Goal: Book appointment/travel/reservation

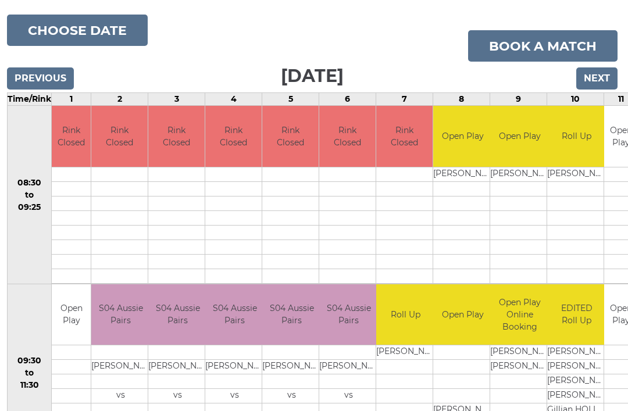
scroll to position [129, 1]
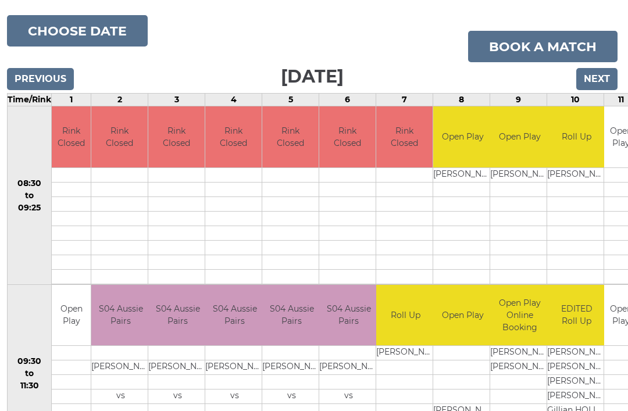
click at [20, 77] on input "Previous" at bounding box center [41, 80] width 67 height 22
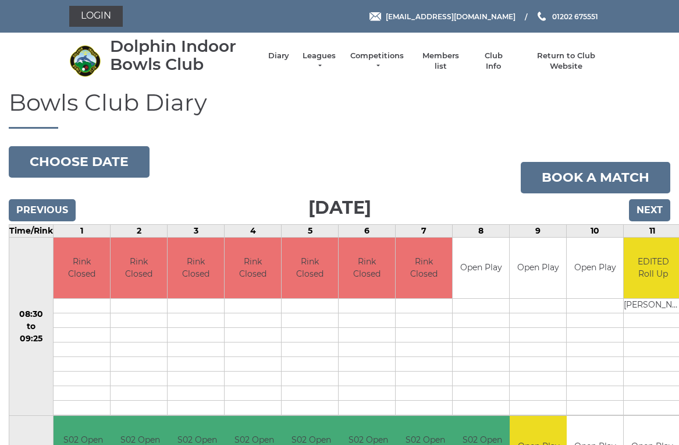
click at [38, 208] on input "Previous" at bounding box center [42, 210] width 67 height 22
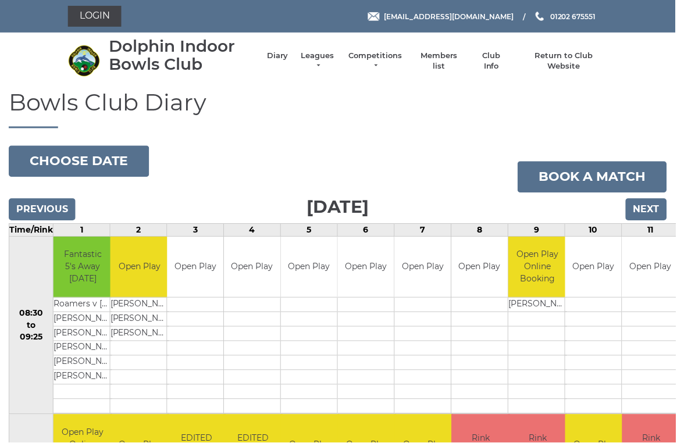
click at [668, 211] on input "Next" at bounding box center [647, 210] width 41 height 22
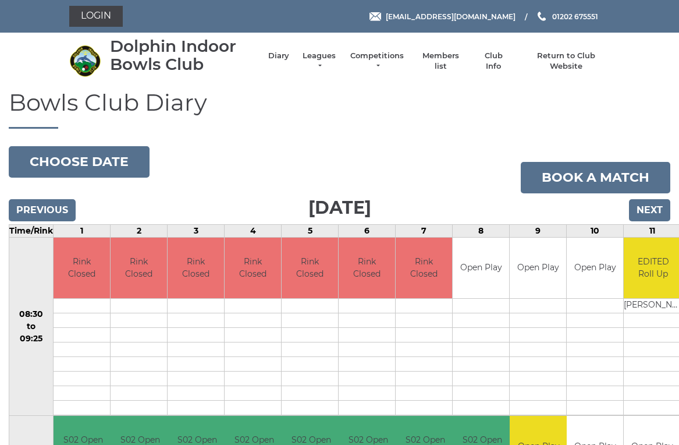
click at [657, 211] on input "Next" at bounding box center [649, 210] width 41 height 22
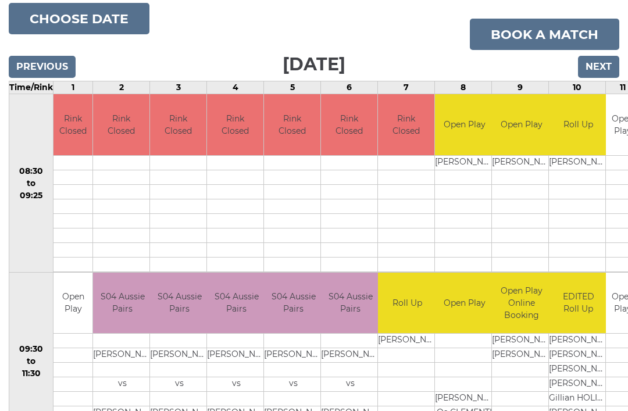
scroll to position [154, 0]
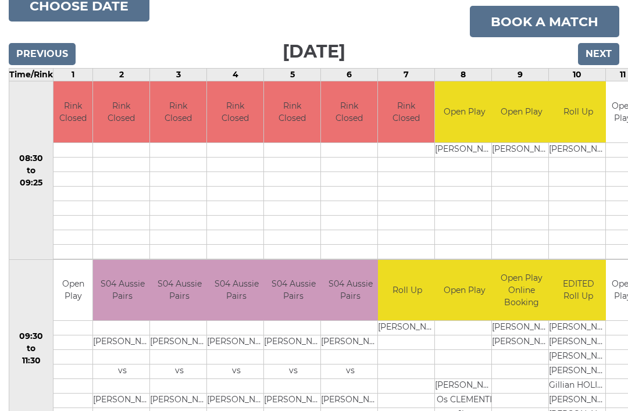
click at [609, 56] on input "Next" at bounding box center [598, 54] width 41 height 22
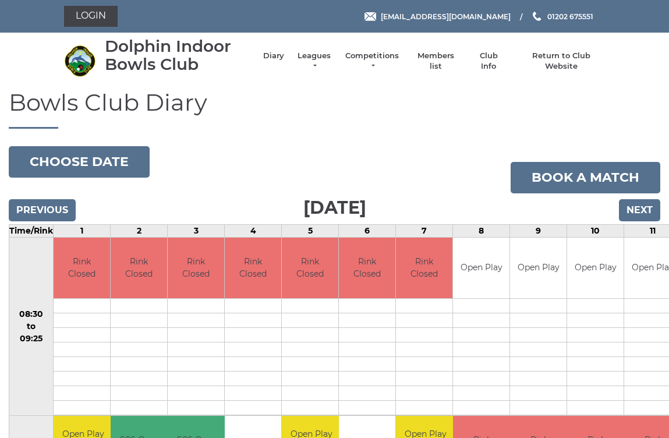
click at [642, 211] on input "Next" at bounding box center [638, 210] width 41 height 22
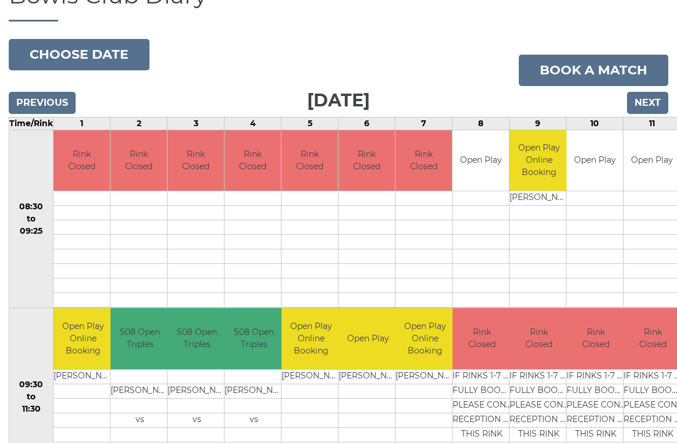
scroll to position [106, 0]
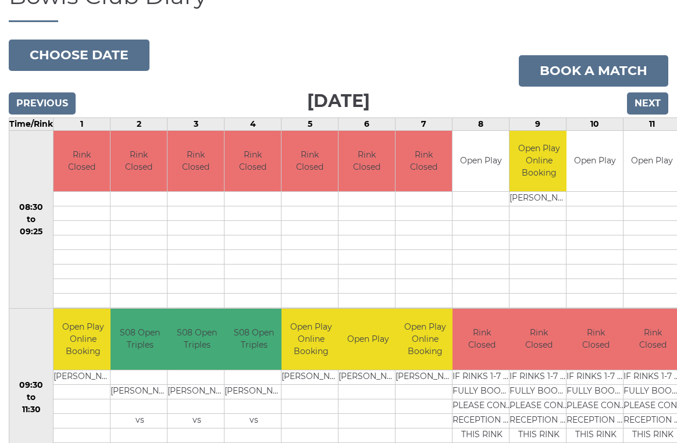
click at [54, 95] on input "Previous" at bounding box center [42, 104] width 67 height 22
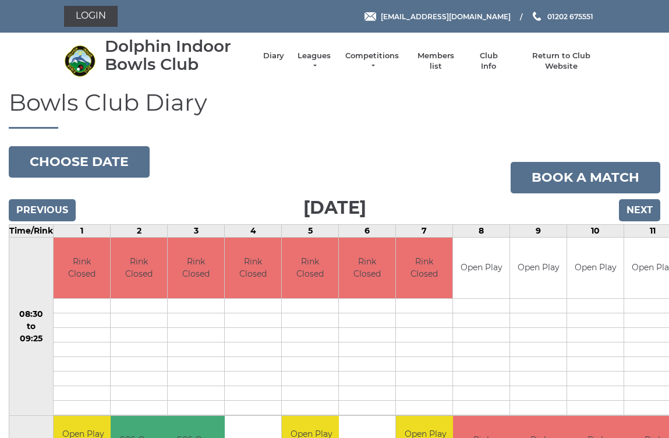
click at [55, 203] on input "Previous" at bounding box center [42, 210] width 67 height 22
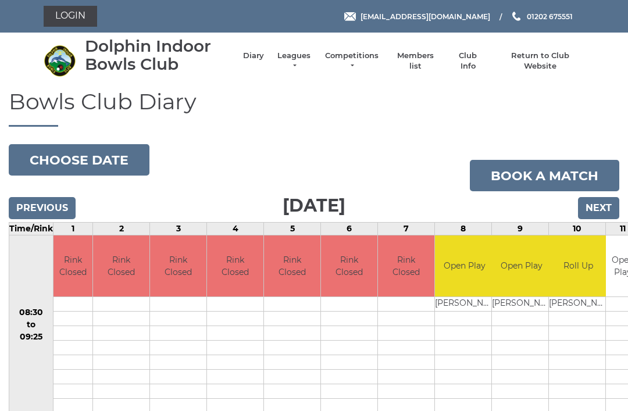
click at [55, 205] on input "Previous" at bounding box center [42, 208] width 67 height 22
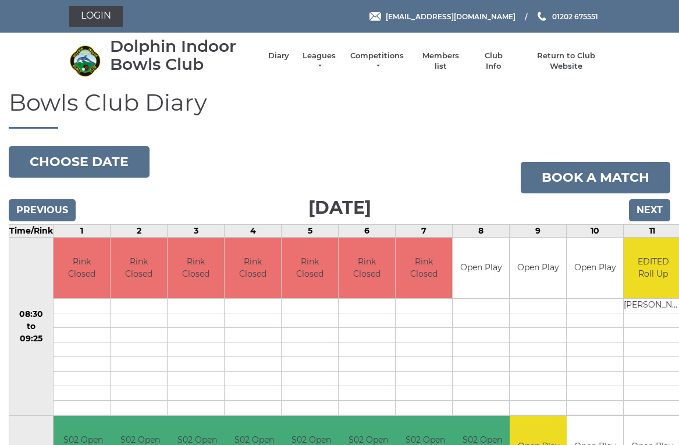
click at [57, 205] on input "Previous" at bounding box center [42, 210] width 67 height 22
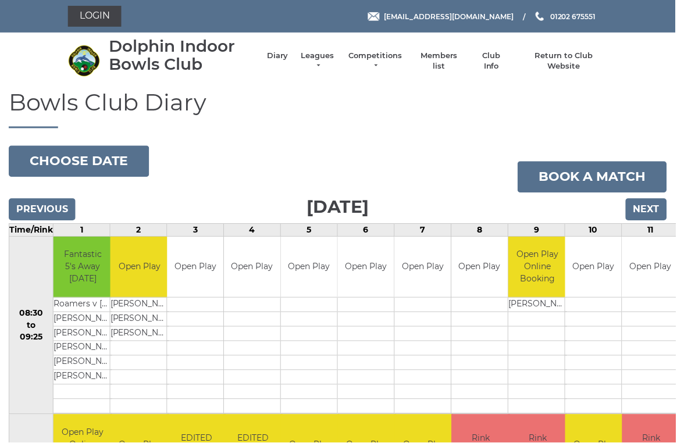
click at [61, 211] on input "Previous" at bounding box center [42, 210] width 67 height 22
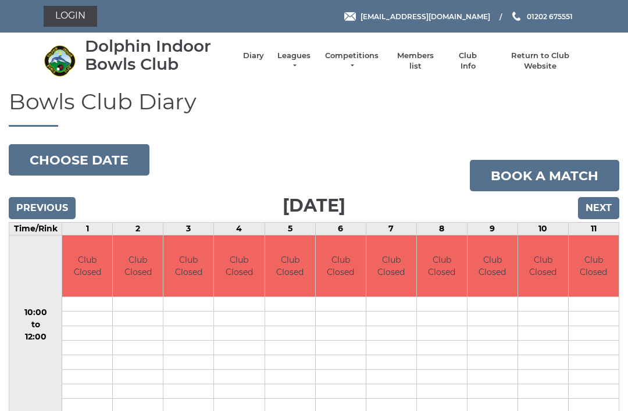
click at [55, 207] on input "Previous" at bounding box center [42, 208] width 67 height 22
click at [58, 197] on input "Previous" at bounding box center [42, 208] width 67 height 22
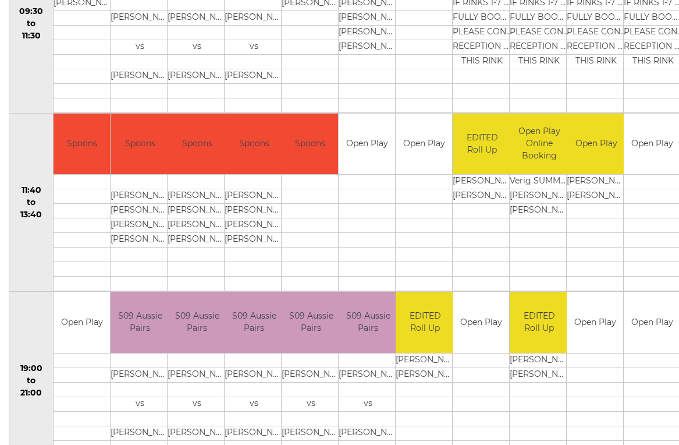
scroll to position [495, 0]
